Goal: Find specific page/section: Find specific page/section

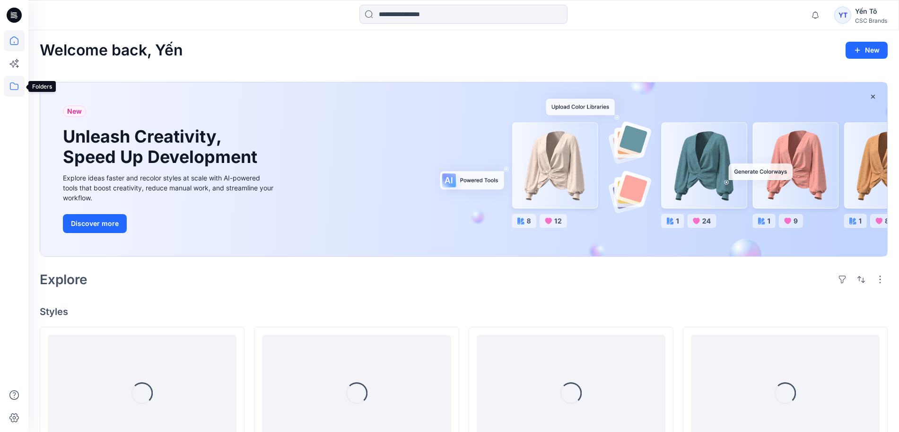
click at [13, 87] on icon at bounding box center [14, 86] width 21 height 21
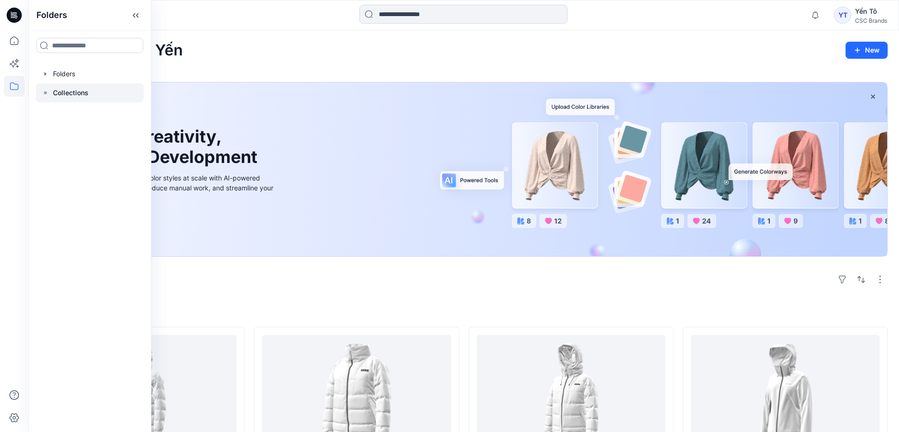
click at [86, 94] on p "Collections" at bounding box center [70, 92] width 35 height 11
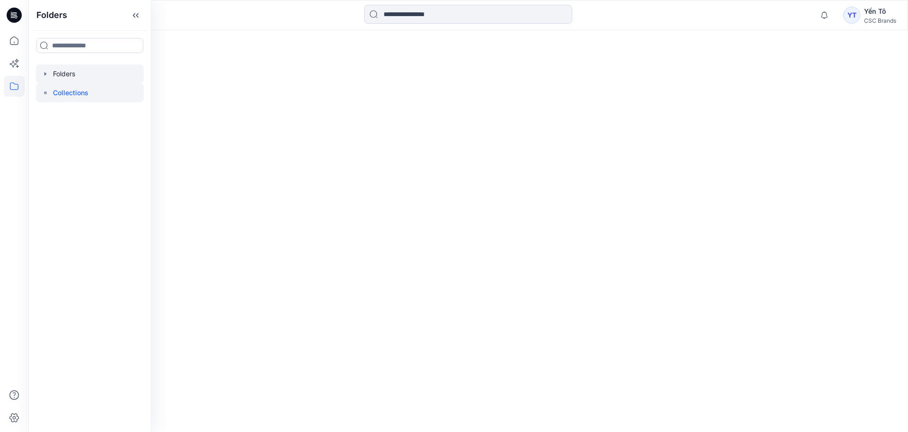
click at [73, 75] on div at bounding box center [90, 73] width 108 height 19
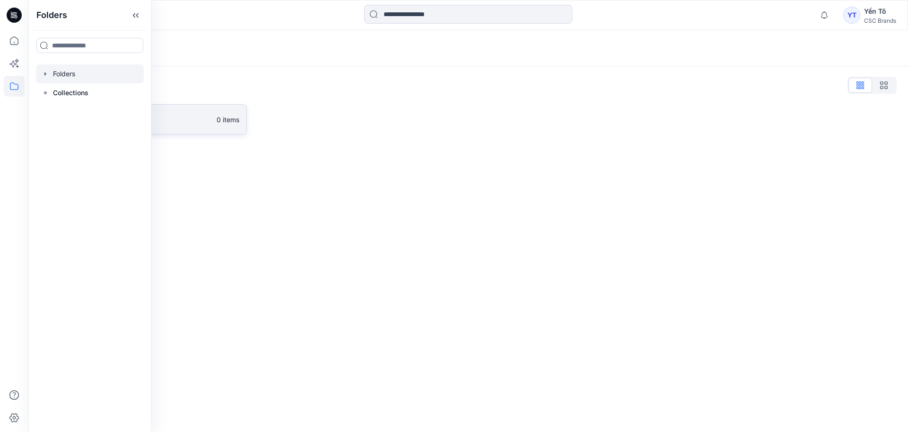
click at [191, 116] on p "FGV_TNG" at bounding box center [136, 119] width 150 height 13
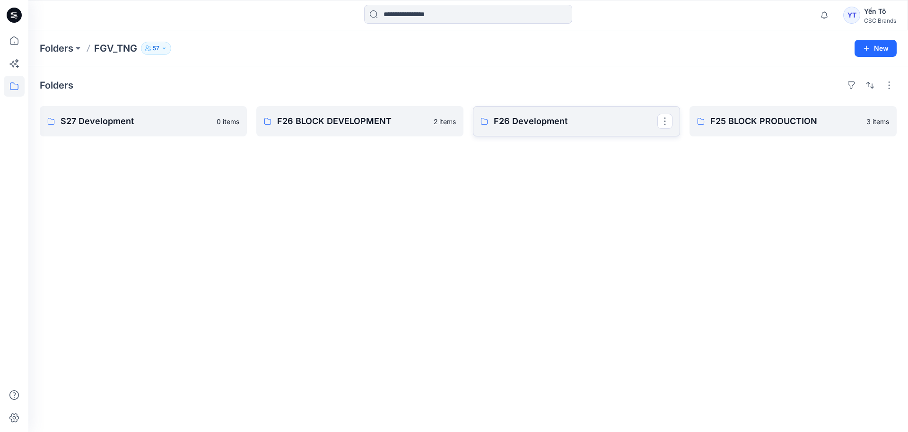
click at [564, 126] on p "F26 Development" at bounding box center [576, 121] width 164 height 13
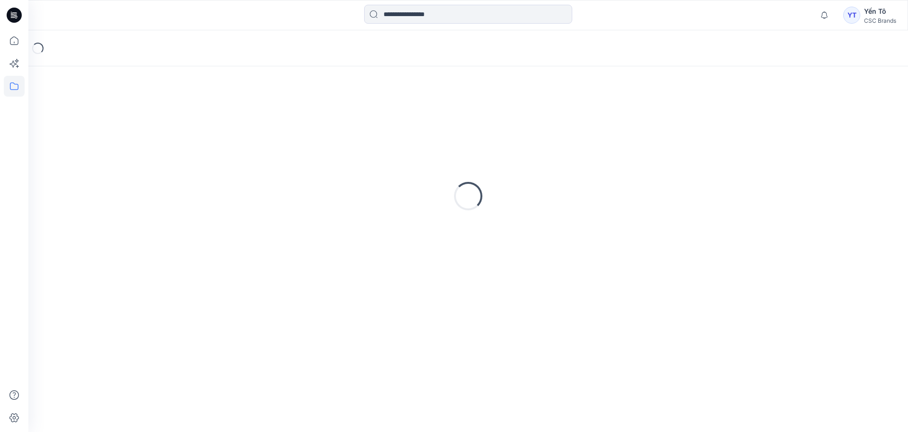
click at [564, 126] on div "Loading..." at bounding box center [468, 196] width 857 height 237
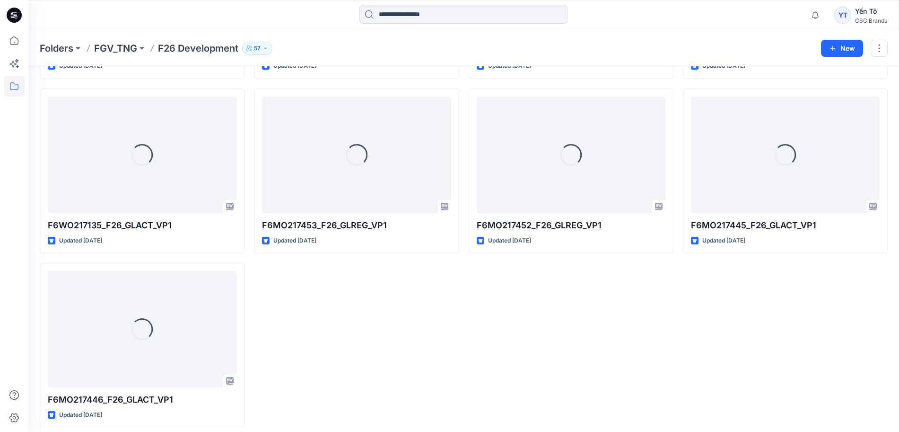
scroll to position [200, 0]
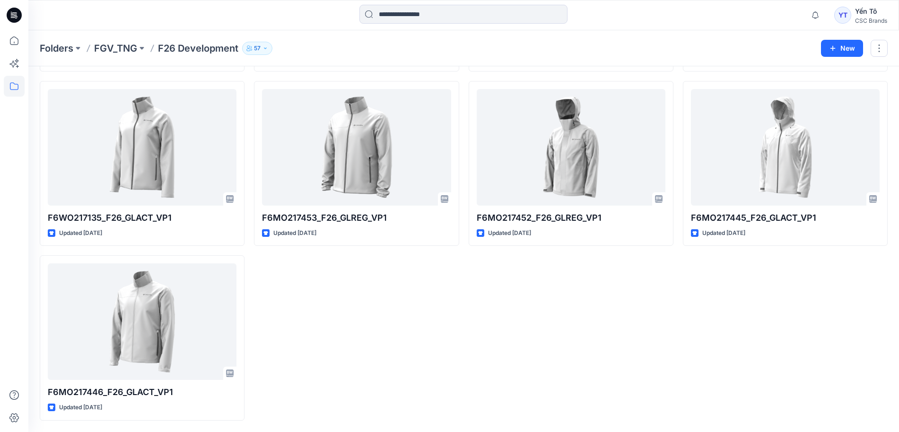
click at [719, 339] on div "F6WO217134_F26_GLATC_VP1 Updated [DATE] F6MO217445_F26_GLACT_VP1 Updated [DATE]" at bounding box center [785, 163] width 205 height 514
